Goal: Check status: Check status

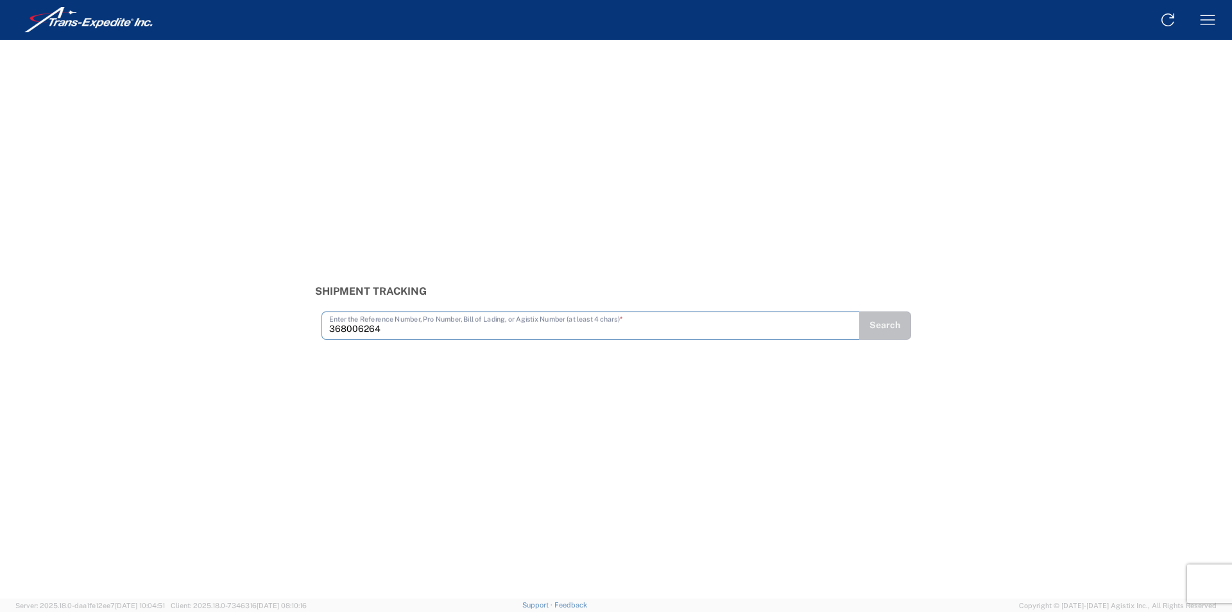
type input "368006264"
type input "372009579"
type input "372009587"
type input "372009589"
type input "375033232"
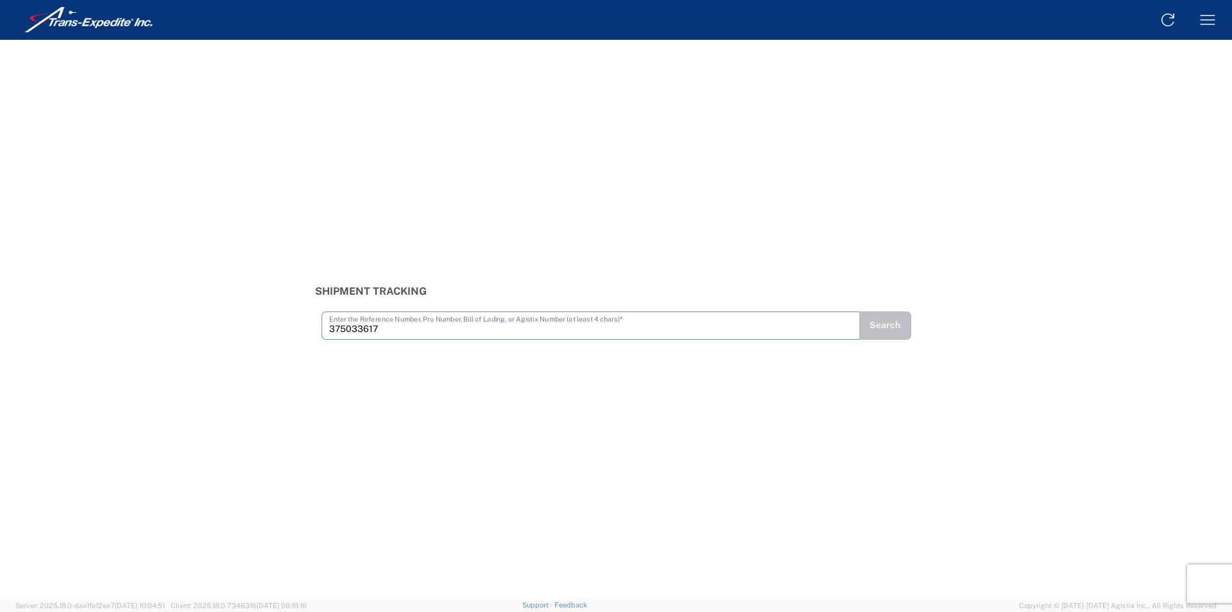
type input "375033617"
type input "375033909"
type input "375033910"
type input "375033937"
type input "375033963"
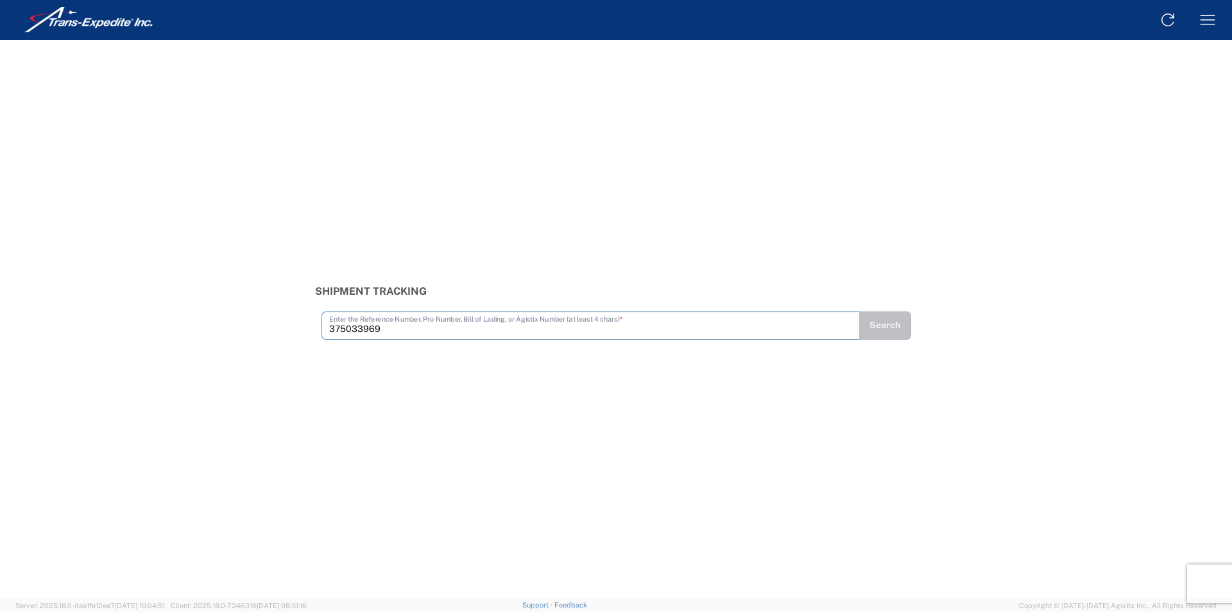
type input "375033969"
type input "375033974"
type input "375033997"
type input "375034041"
type input "375034091"
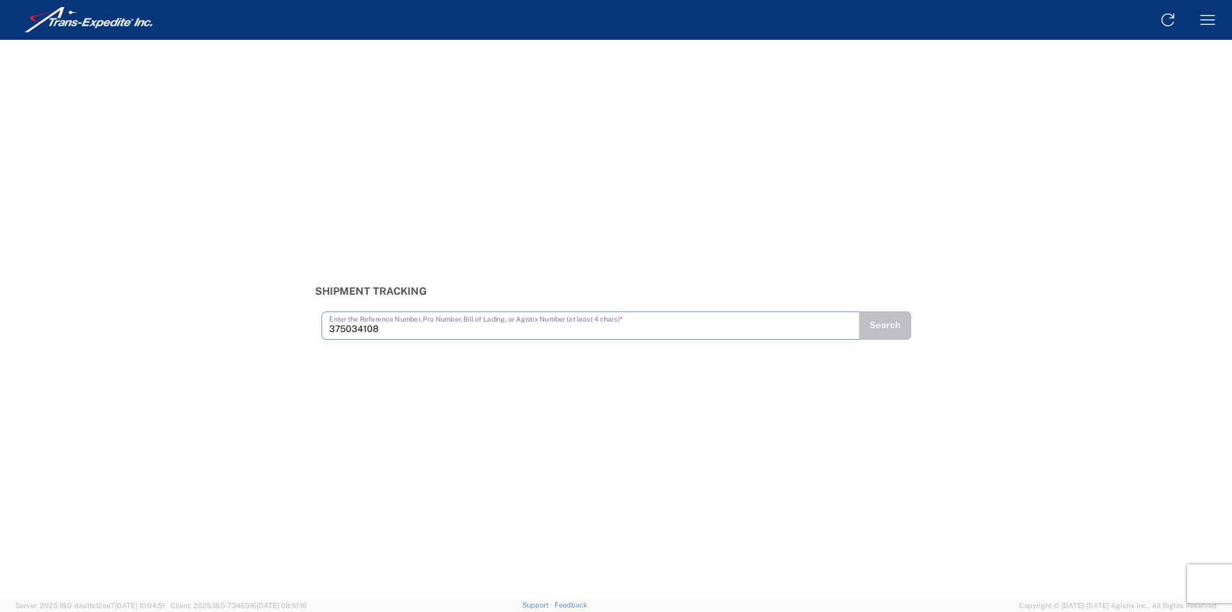
type input "375034108"
type input "375034171"
